Goal: Task Accomplishment & Management: Use online tool/utility

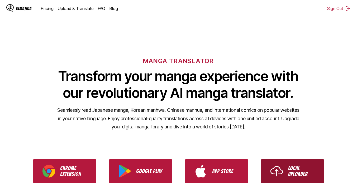
click at [309, 168] on p "Local Uploader" at bounding box center [301, 171] width 26 height 12
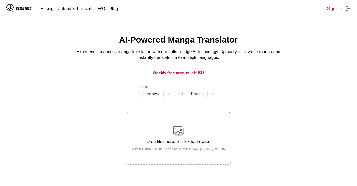
click at [171, 119] on label "Drop files here, or click to browse. Max file size: 5MB • Supported formats: JP…" at bounding box center [178, 138] width 104 height 52
click at [0, 0] on input "Drop files here, or click to browse. Max file size: 5MB • Supported formats: JP…" at bounding box center [0, 0] width 0 height 0
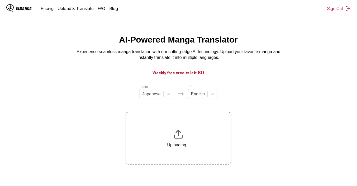
scroll to position [63, 0]
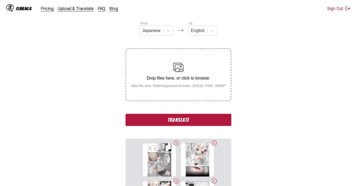
click at [168, 116] on button "Translate" at bounding box center [179, 120] width 106 height 12
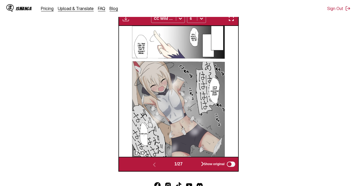
scroll to position [184, 0]
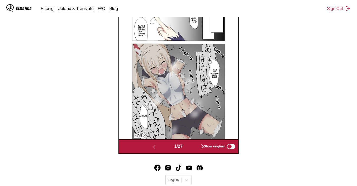
drag, startPoint x: 202, startPoint y: 162, endPoint x: 278, endPoint y: 118, distance: 88.3
click at [321, 102] on section "From Japanese To English Drop files here, or click to browse. Max file size: 5M…" at bounding box center [178, 27] width 349 height 253
click at [202, 147] on div "Show original" at bounding box center [218, 146] width 35 height 7
click at [203, 145] on div "Show original" at bounding box center [218, 146] width 35 height 7
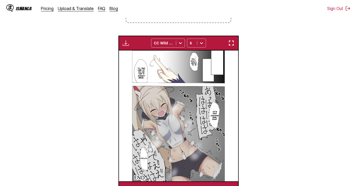
click at [232, 45] on img "button" at bounding box center [231, 43] width 6 height 6
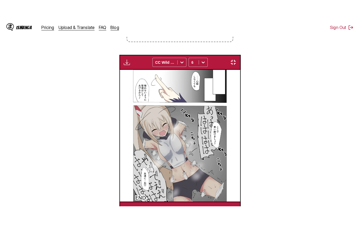
scroll to position [61, 0]
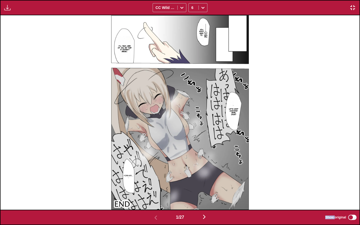
click at [206, 182] on img "button" at bounding box center [204, 217] width 6 height 6
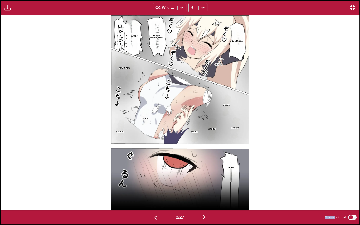
click at [206, 182] on img "button" at bounding box center [204, 217] width 6 height 6
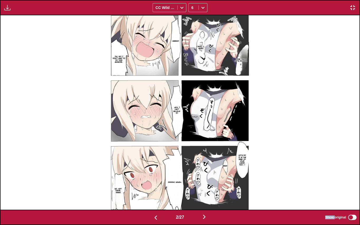
click at [206, 182] on img "button" at bounding box center [204, 217] width 6 height 6
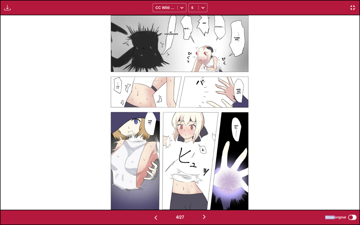
click at [206, 182] on img "button" at bounding box center [204, 217] width 6 height 6
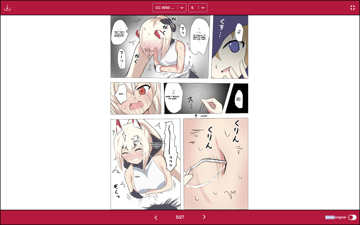
click at [206, 182] on img "button" at bounding box center [204, 217] width 6 height 6
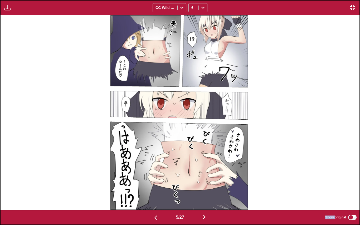
click at [206, 182] on img "button" at bounding box center [204, 217] width 6 height 6
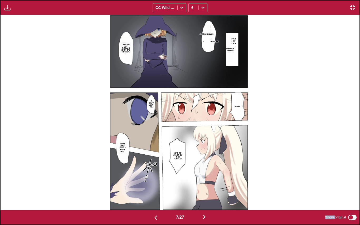
click at [206, 182] on img "button" at bounding box center [204, 217] width 6 height 6
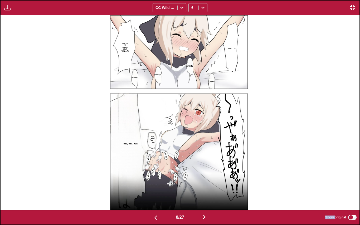
click at [206, 182] on img "button" at bounding box center [204, 217] width 6 height 6
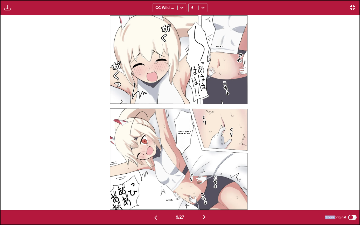
click at [206, 182] on img "button" at bounding box center [204, 217] width 6 height 6
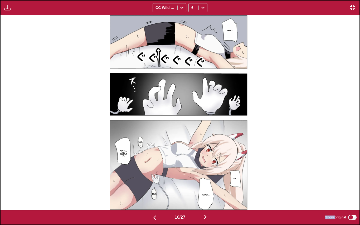
click at [206, 182] on img "button" at bounding box center [205, 217] width 6 height 6
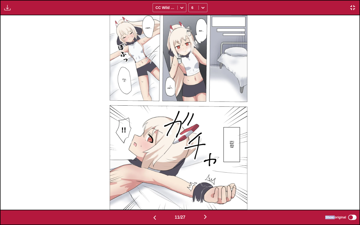
click at [206, 182] on img "button" at bounding box center [205, 217] width 6 height 6
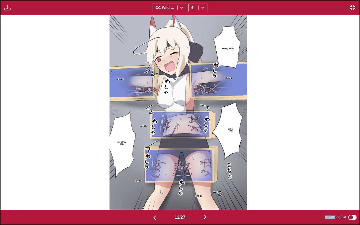
click at [206, 182] on img "button" at bounding box center [205, 217] width 6 height 6
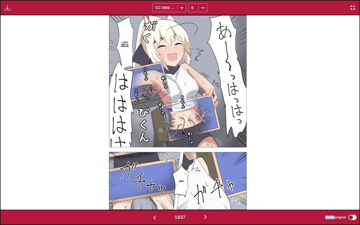
click at [206, 182] on img "button" at bounding box center [205, 217] width 6 height 6
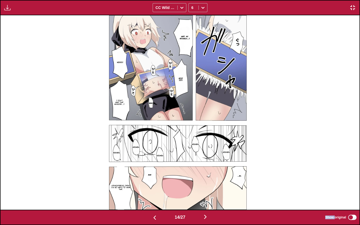
click at [206, 182] on img "button" at bounding box center [205, 217] width 6 height 6
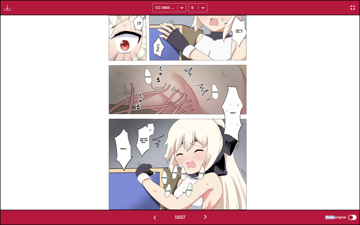
click at [156, 182] on img "button" at bounding box center [155, 218] width 6 height 6
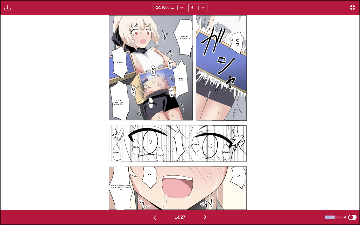
click at [156, 182] on img "button" at bounding box center [155, 218] width 6 height 6
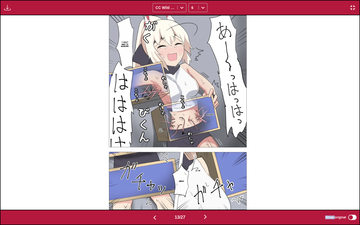
click at [156, 182] on img "button" at bounding box center [155, 218] width 6 height 6
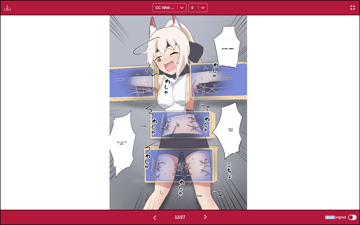
click at [156, 182] on img "button" at bounding box center [155, 218] width 6 height 6
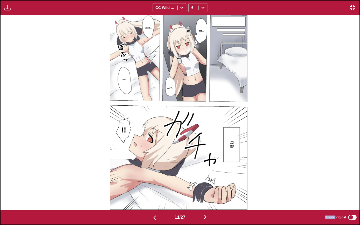
click at [156, 182] on img "button" at bounding box center [155, 218] width 6 height 6
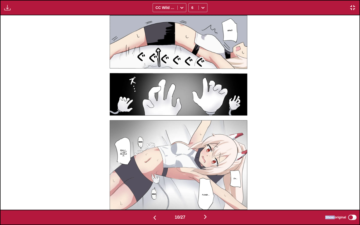
click at [156, 182] on img "button" at bounding box center [155, 218] width 6 height 6
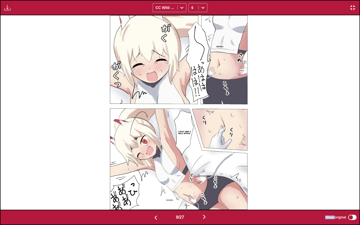
click at [156, 182] on img "button" at bounding box center [156, 218] width 6 height 6
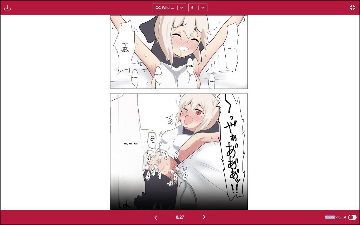
click at [156, 182] on img "button" at bounding box center [156, 218] width 6 height 6
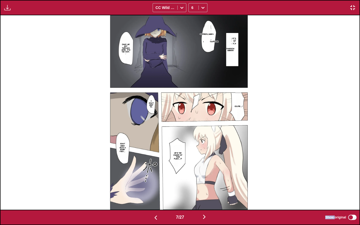
click at [156, 182] on img "button" at bounding box center [156, 218] width 6 height 6
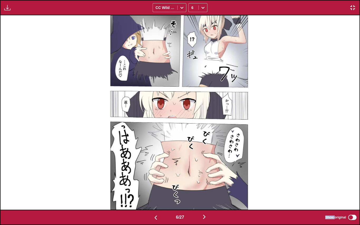
click at [156, 182] on img "button" at bounding box center [156, 218] width 6 height 6
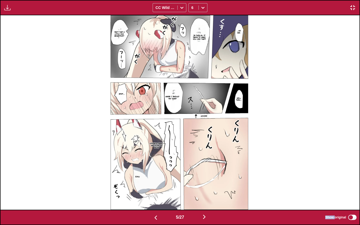
click at [207, 182] on img "button" at bounding box center [204, 217] width 6 height 6
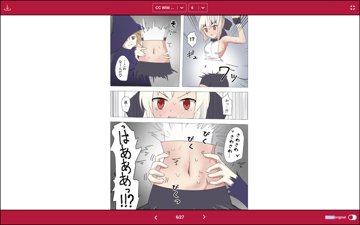
click at [149, 182] on button "button" at bounding box center [156, 218] width 32 height 8
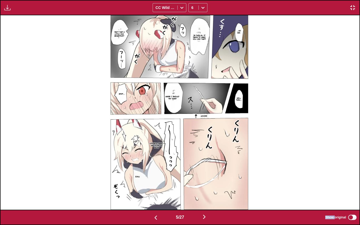
click at [149, 182] on button "button" at bounding box center [156, 218] width 32 height 8
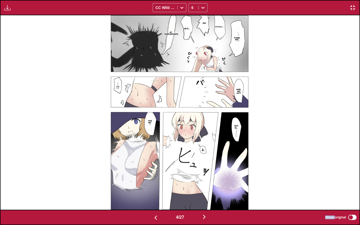
click at [149, 182] on button "button" at bounding box center [156, 218] width 32 height 8
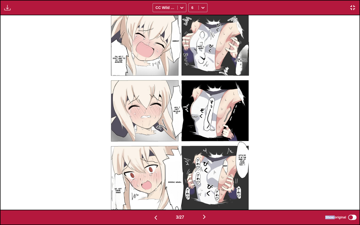
click at [149, 182] on button "button" at bounding box center [156, 218] width 32 height 8
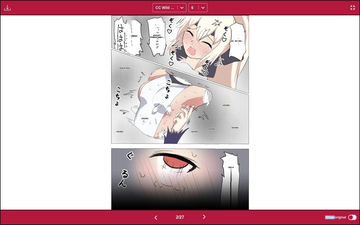
click at [201, 182] on button "button" at bounding box center [205, 218] width 32 height 8
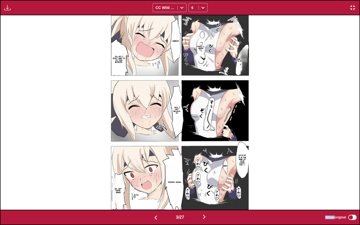
click at [159, 182] on button "button" at bounding box center [156, 218] width 32 height 8
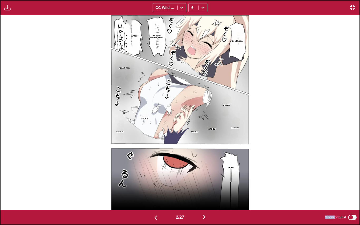
click at [159, 182] on button "button" at bounding box center [156, 218] width 32 height 8
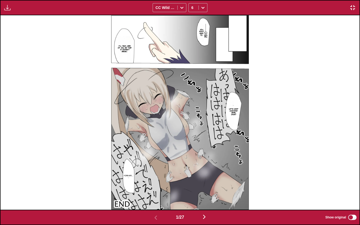
click at [16, 15] on div "Download Panel Download All CC Wild Words 6" at bounding box center [180, 7] width 360 height 15
click at [10, 9] on img "button" at bounding box center [7, 7] width 6 height 6
click at [21, 22] on button "Download All" at bounding box center [22, 25] width 34 height 13
click at [357, 9] on div "Download Panel Preparing... CC Wild Words 6" at bounding box center [180, 7] width 360 height 15
click at [355, 9] on img "button" at bounding box center [353, 7] width 6 height 6
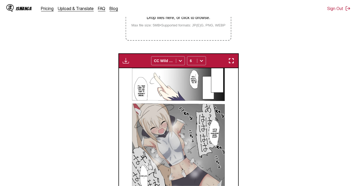
scroll to position [96, 0]
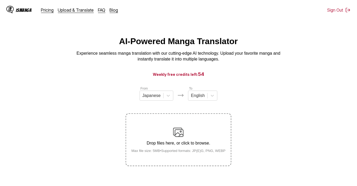
scroll to position [65, 0]
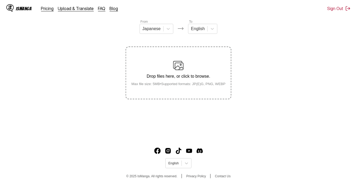
click at [197, 74] on div "Drop files here, or click to browse. Max file size: 5MB • Supported formats: JP…" at bounding box center [178, 73] width 103 height 26
click at [0, 0] on input "Drop files here, or click to browse. Max file size: 5MB • Supported formats: JP…" at bounding box center [0, 0] width 0 height 0
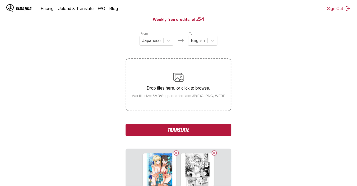
scroll to position [86, 0]
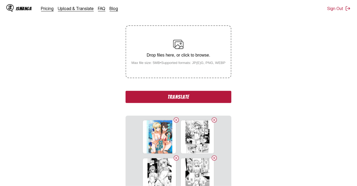
click at [194, 99] on button "Translate" at bounding box center [179, 97] width 106 height 12
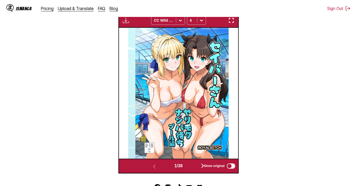
scroll to position [184, 0]
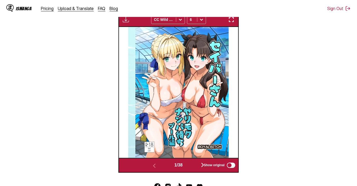
click at [205, 163] on label "Show original" at bounding box center [220, 165] width 32 height 7
click at [203, 164] on div "Show original" at bounding box center [218, 165] width 35 height 7
click at [203, 165] on div "Show original" at bounding box center [218, 165] width 35 height 7
click at [198, 20] on div at bounding box center [201, 19] width 8 height 8
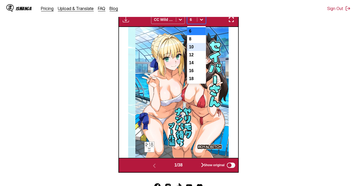
click at [197, 51] on div "10" at bounding box center [196, 47] width 19 height 8
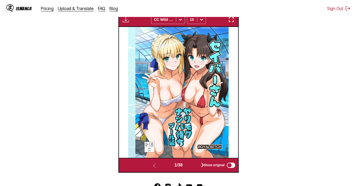
click at [230, 23] on img "button" at bounding box center [231, 19] width 6 height 6
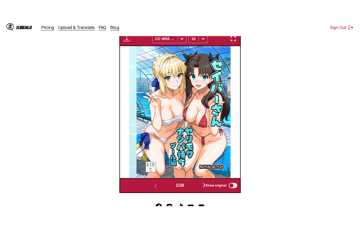
scroll to position [61, 0]
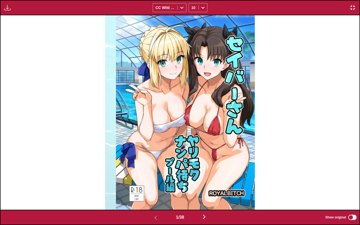
click at [207, 182] on img "button" at bounding box center [204, 217] width 6 height 6
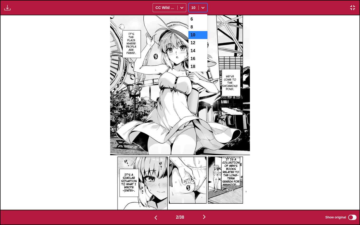
click at [201, 6] on icon at bounding box center [203, 7] width 5 height 5
click at [201, 47] on div "12" at bounding box center [198, 43] width 19 height 8
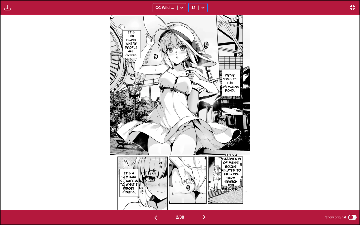
click at [206, 3] on div at bounding box center [203, 7] width 8 height 8
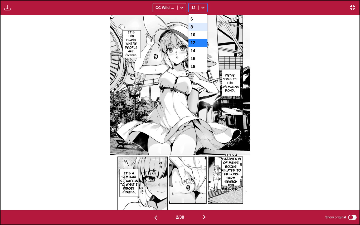
click at [198, 28] on div "8" at bounding box center [198, 27] width 19 height 8
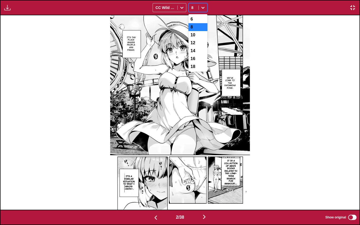
click at [198, 5] on div "8" at bounding box center [194, 7] width 10 height 7
click at [197, 37] on div "10" at bounding box center [198, 35] width 19 height 8
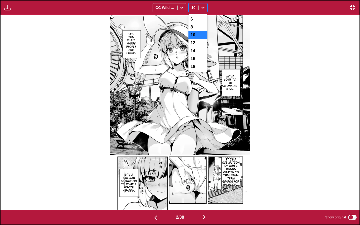
click at [197, 8] on div "10" at bounding box center [194, 7] width 10 height 7
click at [194, 30] on div "8" at bounding box center [198, 27] width 19 height 8
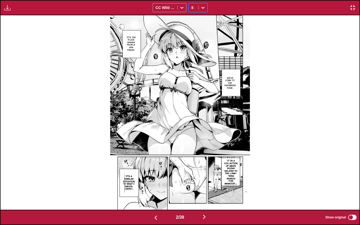
click at [208, 182] on img "button" at bounding box center [204, 217] width 6 height 6
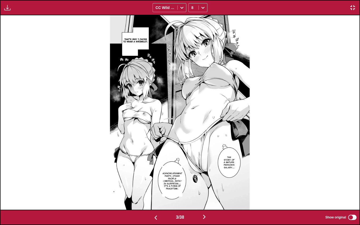
click at [207, 182] on img "button" at bounding box center [204, 217] width 6 height 6
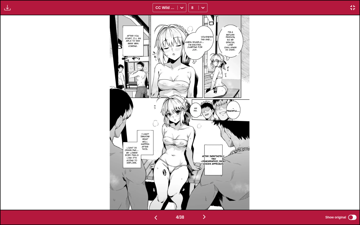
click at [207, 182] on img "button" at bounding box center [204, 217] width 6 height 6
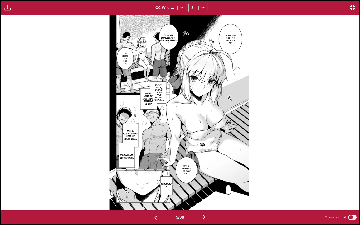
click at [207, 182] on img "button" at bounding box center [204, 217] width 6 height 6
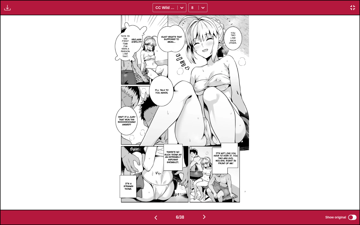
click at [207, 182] on img "button" at bounding box center [204, 217] width 6 height 6
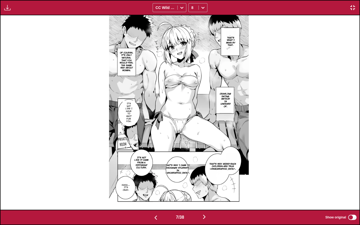
click at [207, 182] on img "button" at bounding box center [204, 217] width 6 height 6
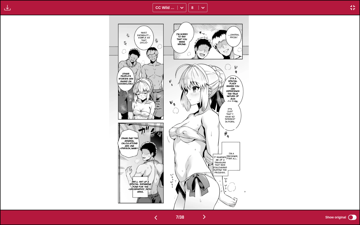
click at [207, 182] on img "button" at bounding box center [204, 217] width 6 height 6
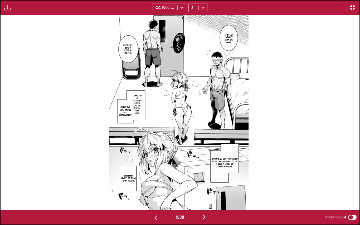
click at [207, 182] on img "button" at bounding box center [204, 217] width 6 height 6
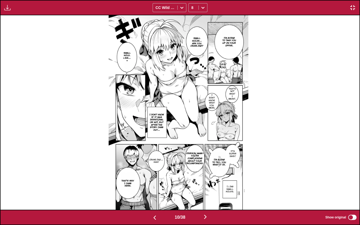
click at [207, 182] on img "button" at bounding box center [205, 217] width 6 height 6
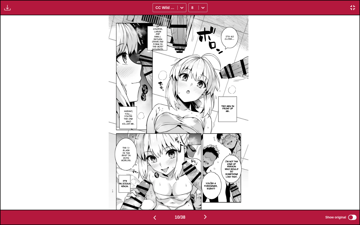
click at [207, 182] on img "button" at bounding box center [205, 217] width 6 height 6
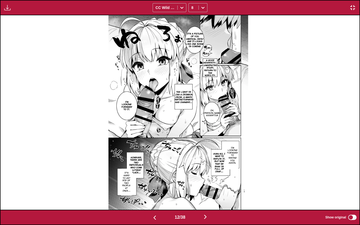
click at [207, 182] on img "button" at bounding box center [205, 217] width 6 height 6
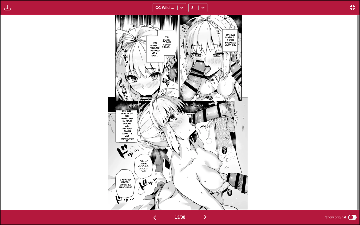
click at [207, 182] on img "button" at bounding box center [205, 217] width 6 height 6
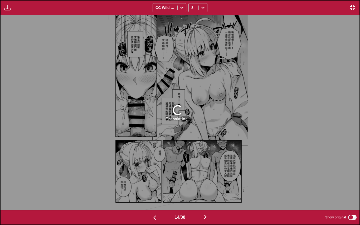
click at [207, 182] on img "button" at bounding box center [205, 217] width 6 height 6
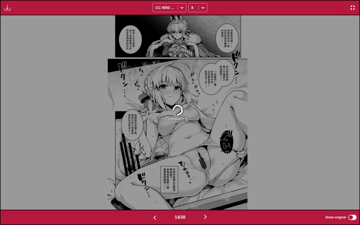
click at [207, 182] on img "button" at bounding box center [205, 217] width 6 height 6
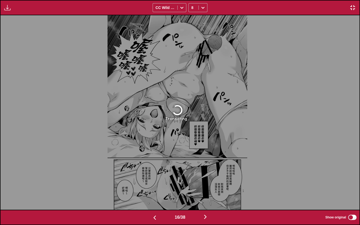
click at [207, 182] on img "button" at bounding box center [205, 217] width 6 height 6
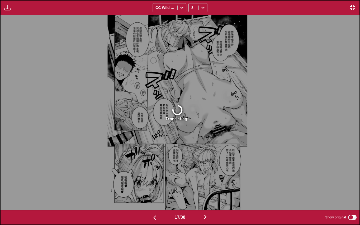
click at [207, 182] on img "button" at bounding box center [205, 217] width 6 height 6
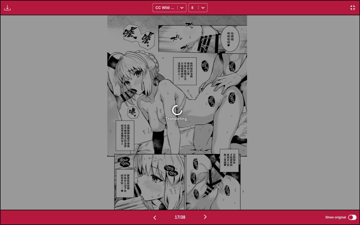
click at [207, 182] on img "button" at bounding box center [205, 217] width 6 height 6
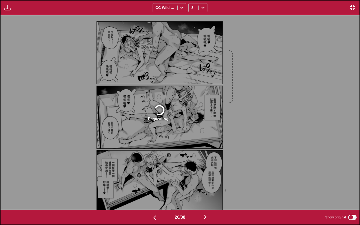
click at [207, 182] on img "button" at bounding box center [205, 217] width 6 height 6
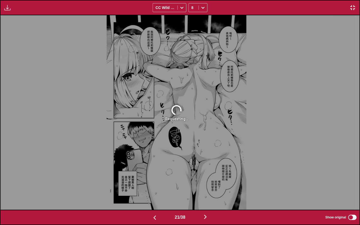
click at [207, 182] on img "button" at bounding box center [205, 217] width 6 height 6
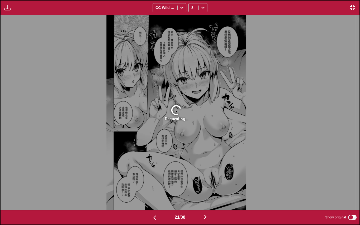
click at [207, 182] on img "button" at bounding box center [205, 217] width 6 height 6
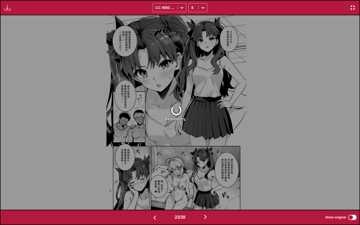
click at [207, 182] on img "button" at bounding box center [205, 217] width 6 height 6
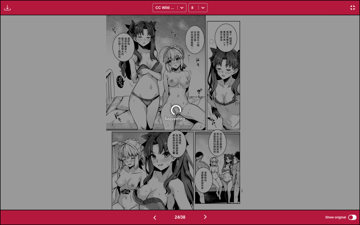
click at [207, 182] on img "button" at bounding box center [205, 217] width 6 height 6
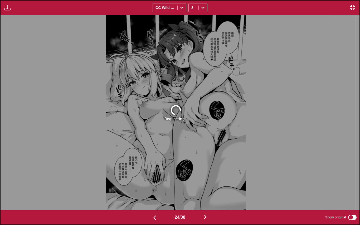
click at [207, 182] on img "button" at bounding box center [205, 217] width 6 height 6
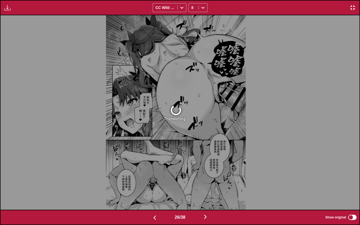
click at [207, 182] on img "button" at bounding box center [205, 217] width 6 height 6
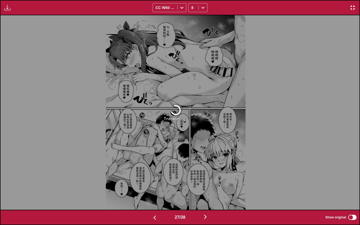
click at [207, 182] on img "button" at bounding box center [205, 217] width 6 height 6
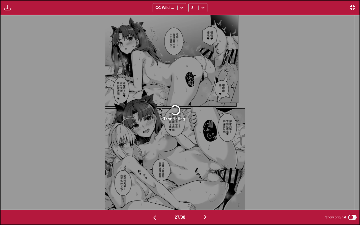
click at [207, 182] on img "button" at bounding box center [205, 217] width 6 height 6
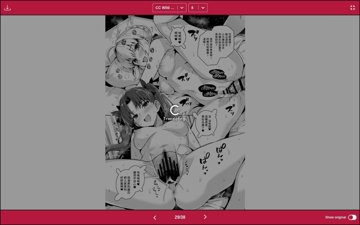
click at [207, 182] on img "button" at bounding box center [205, 217] width 6 height 6
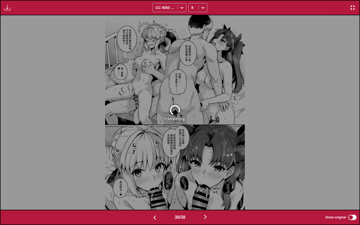
click at [207, 182] on img "button" at bounding box center [205, 217] width 6 height 6
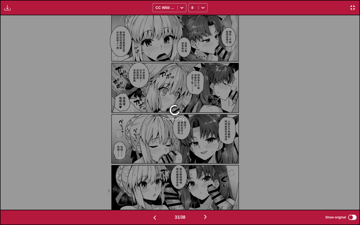
click at [207, 182] on img "button" at bounding box center [205, 217] width 6 height 6
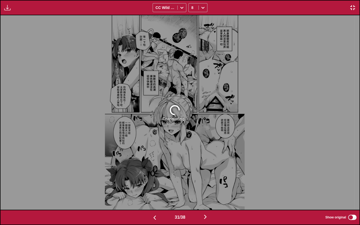
click at [207, 182] on img "button" at bounding box center [205, 217] width 6 height 6
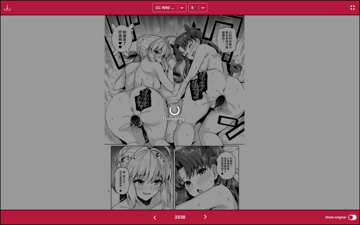
click at [207, 182] on img "button" at bounding box center [205, 217] width 6 height 6
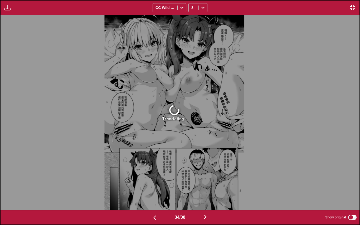
click at [207, 182] on img "button" at bounding box center [205, 217] width 6 height 6
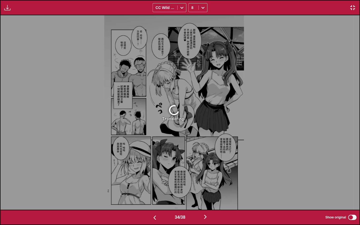
click at [207, 182] on img "button" at bounding box center [205, 217] width 6 height 6
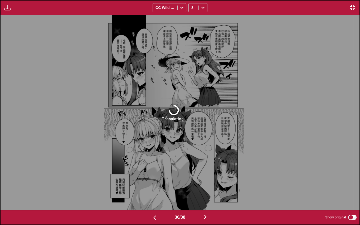
click at [207, 182] on img "button" at bounding box center [205, 217] width 6 height 6
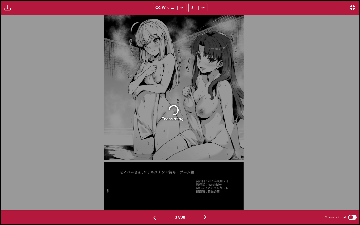
click at [207, 182] on img "button" at bounding box center [205, 217] width 6 height 6
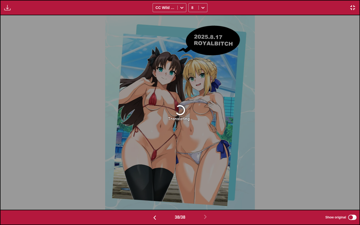
click at [158, 182] on button "button" at bounding box center [155, 218] width 32 height 8
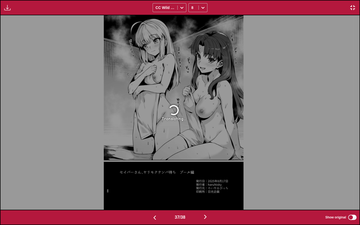
click at [211, 182] on button "button" at bounding box center [206, 218] width 32 height 8
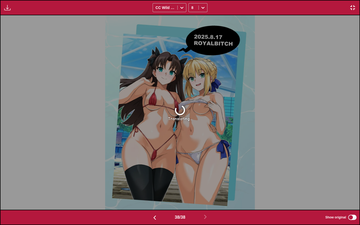
click at [349, 8] on button "button" at bounding box center [352, 7] width 9 height 7
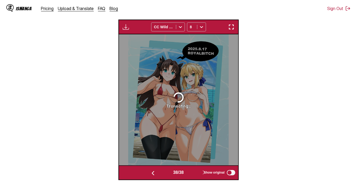
scroll to position [178, 0]
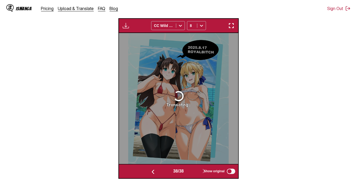
click at [146, 172] on button "button" at bounding box center [153, 172] width 32 height 8
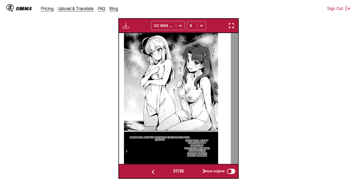
click at [150, 171] on img "button" at bounding box center [153, 172] width 6 height 6
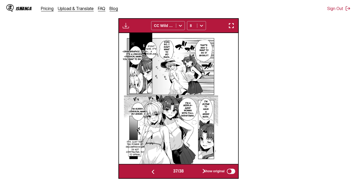
click at [150, 171] on img "button" at bounding box center [153, 172] width 6 height 6
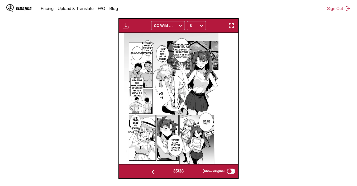
click at [201, 172] on button "button" at bounding box center [204, 172] width 32 height 8
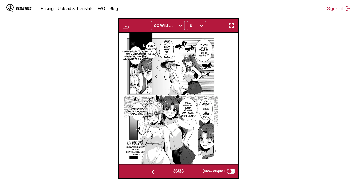
click at [203, 172] on div "Show original" at bounding box center [218, 171] width 35 height 7
click at [202, 172] on div "Show original" at bounding box center [218, 171] width 35 height 7
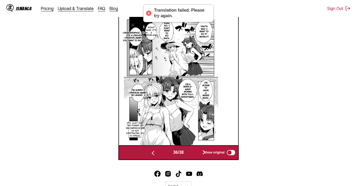
click at [205, 152] on span "Show original" at bounding box center [214, 153] width 21 height 4
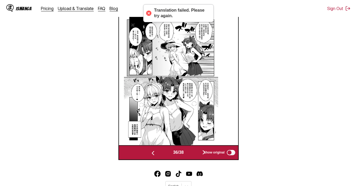
click at [222, 153] on span "Show original" at bounding box center [214, 153] width 21 height 4
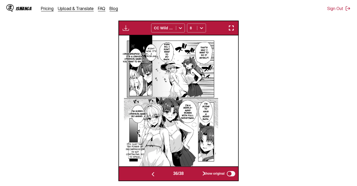
click at [231, 28] on img "button" at bounding box center [231, 28] width 6 height 6
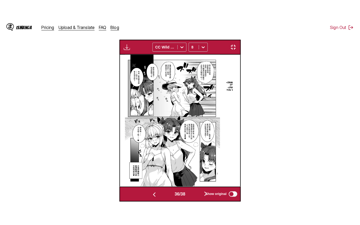
scroll to position [61, 0]
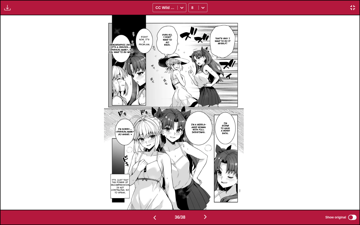
click at [210, 182] on button "button" at bounding box center [206, 218] width 32 height 8
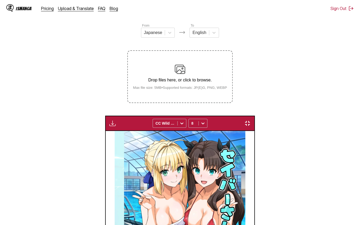
scroll to position [0, 12945]
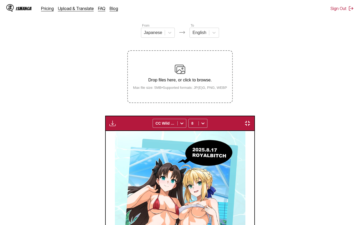
click at [105, 116] on div "Download Panel Download All CC Wild Words 8" at bounding box center [180, 123] width 150 height 15
click at [110, 120] on img "button" at bounding box center [113, 123] width 6 height 6
click at [110, 135] on button "Download All" at bounding box center [127, 141] width 34 height 13
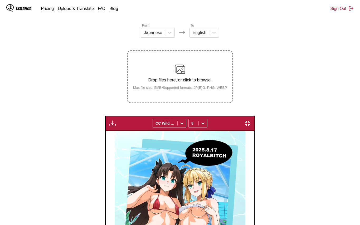
click at [251, 120] on img "button" at bounding box center [248, 123] width 6 height 6
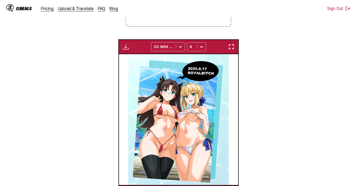
scroll to position [0, 4421]
click at [126, 49] on img "button" at bounding box center [126, 47] width 6 height 6
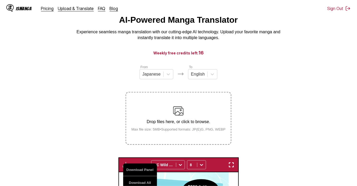
scroll to position [11, 0]
